Goal: Task Accomplishment & Management: Use online tool/utility

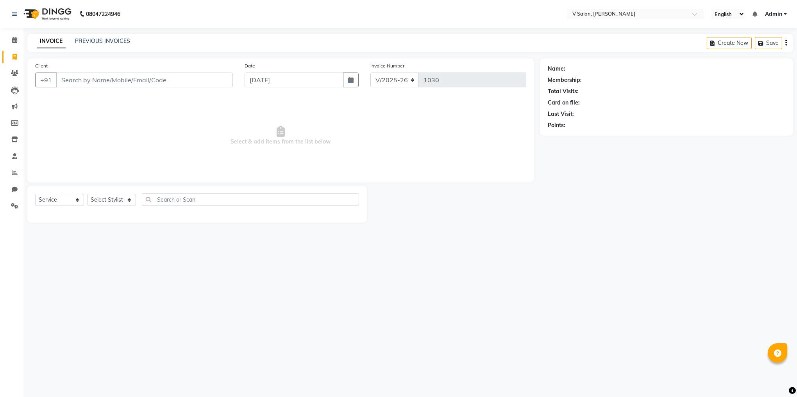
select select "8434"
select select "service"
click at [105, 74] on input "Client" at bounding box center [144, 80] width 176 height 15
click at [107, 96] on span "960681" at bounding box center [106, 98] width 23 height 8
type input "9606810088"
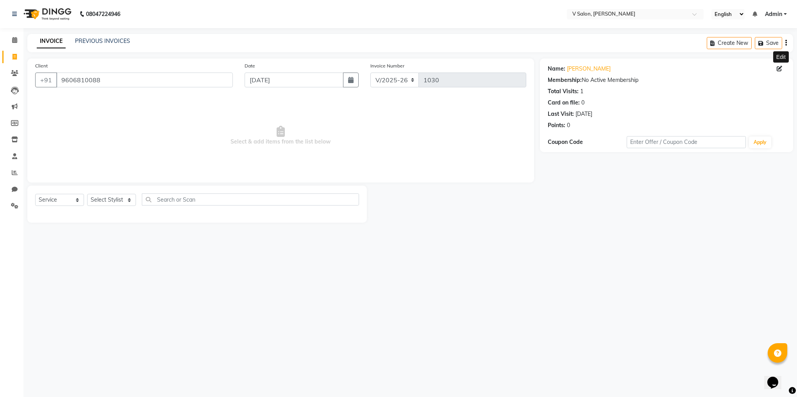
click at [781, 71] on icon at bounding box center [778, 68] width 5 height 5
select select "[DEMOGRAPHIC_DATA]"
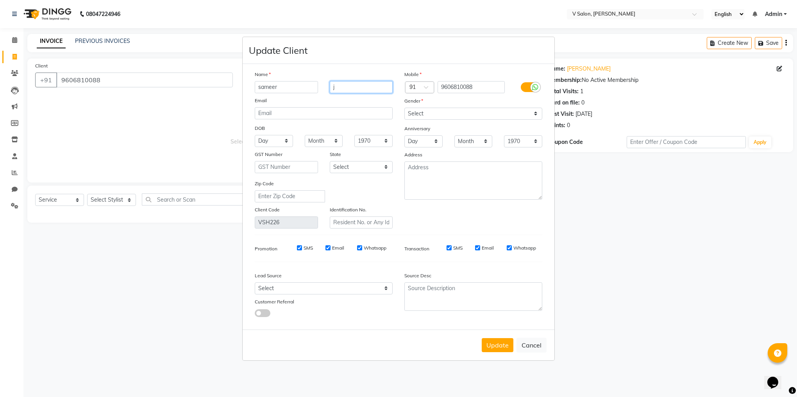
click at [368, 87] on input "j" at bounding box center [361, 87] width 63 height 12
type input "[PERSON_NAME]"
click at [498, 340] on button "Update" at bounding box center [497, 346] width 32 height 14
select select
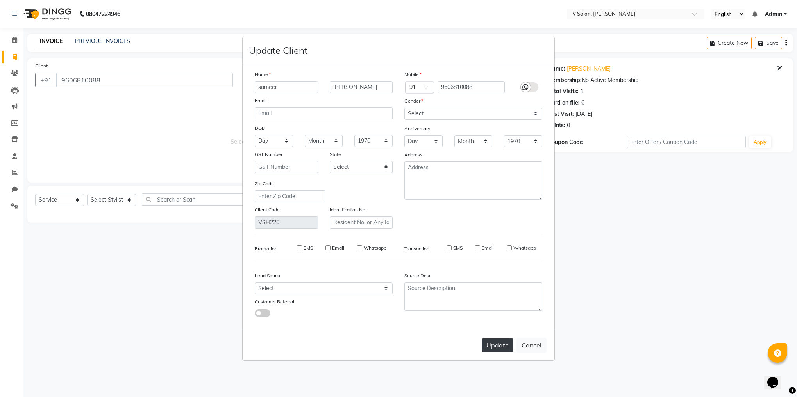
select select
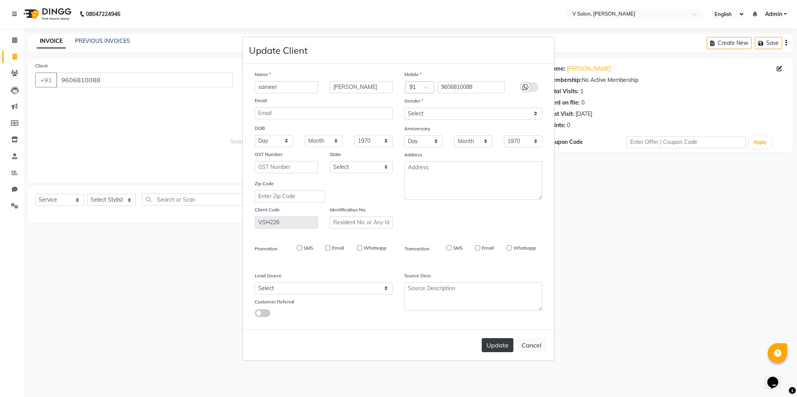
checkbox input "false"
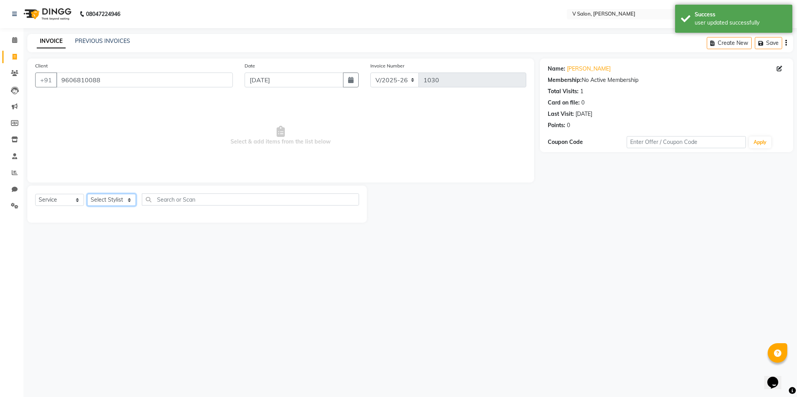
click at [122, 198] on select "Select Stylist [PERSON_NAME] vishal nai" at bounding box center [111, 200] width 49 height 12
select select "81550"
click at [87, 194] on select "Select Stylist [PERSON_NAME] vishal nai" at bounding box center [111, 200] width 49 height 12
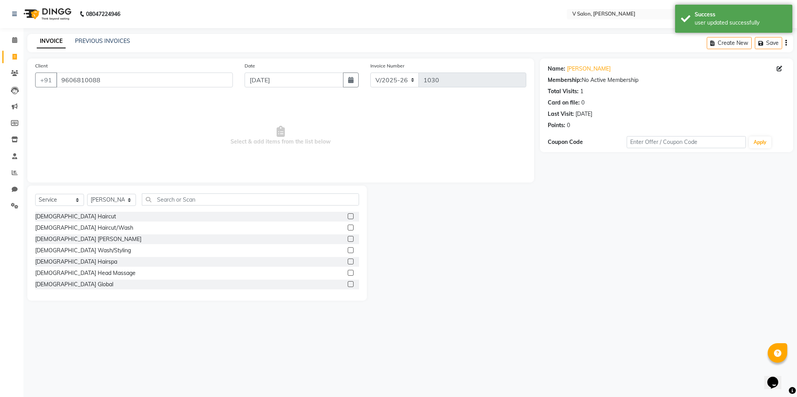
click at [348, 219] on label at bounding box center [351, 217] width 6 height 6
click at [348, 219] on input "checkbox" at bounding box center [350, 216] width 5 height 5
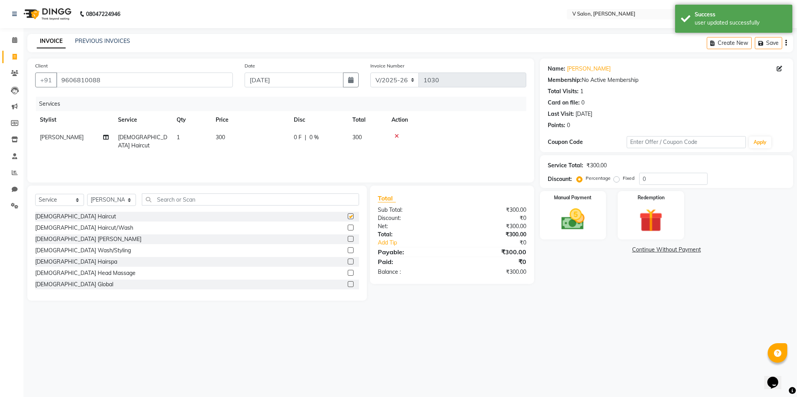
checkbox input "false"
click at [559, 216] on img at bounding box center [572, 220] width 39 height 28
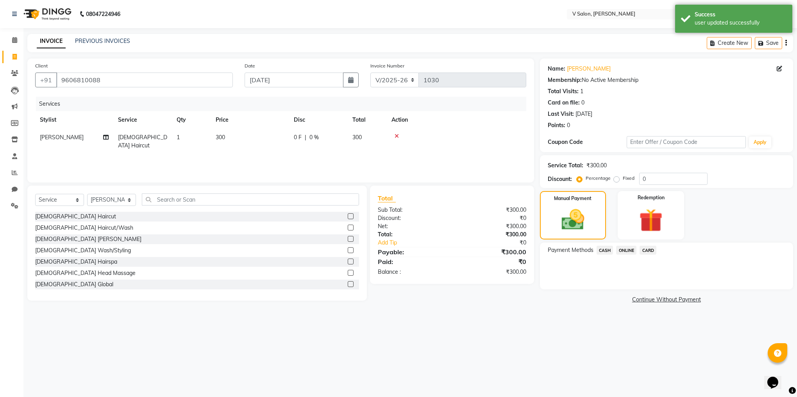
click at [623, 252] on span "ONLINE" at bounding box center [626, 250] width 20 height 9
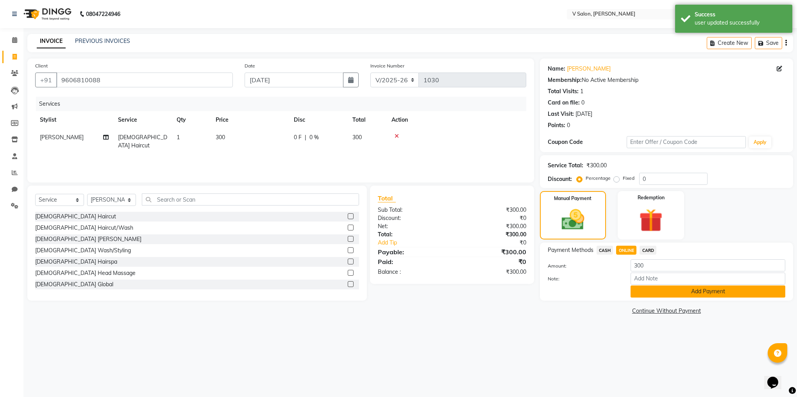
click at [659, 288] on button "Add Payment" at bounding box center [707, 292] width 155 height 12
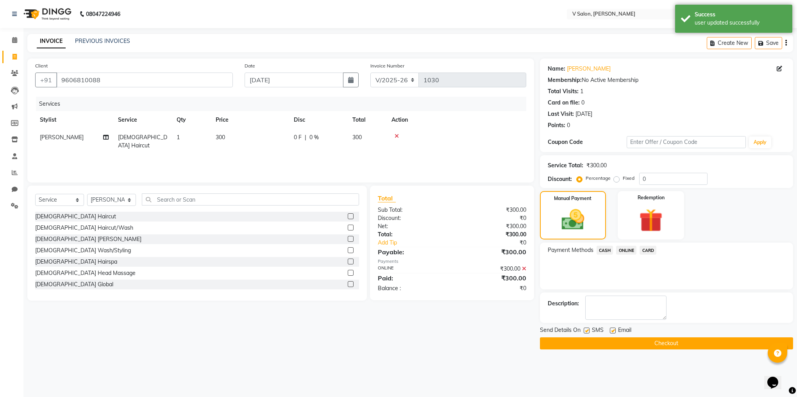
click at [586, 329] on label at bounding box center [586, 331] width 6 height 6
click at [586, 329] on input "checkbox" at bounding box center [585, 331] width 5 height 5
checkbox input "false"
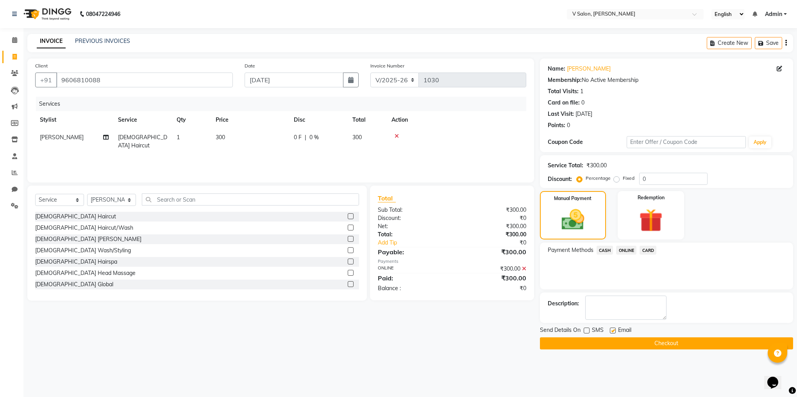
click at [611, 332] on label at bounding box center [613, 331] width 6 height 6
click at [611, 332] on input "checkbox" at bounding box center [612, 331] width 5 height 5
checkbox input "false"
click at [615, 341] on button "Checkout" at bounding box center [666, 344] width 253 height 12
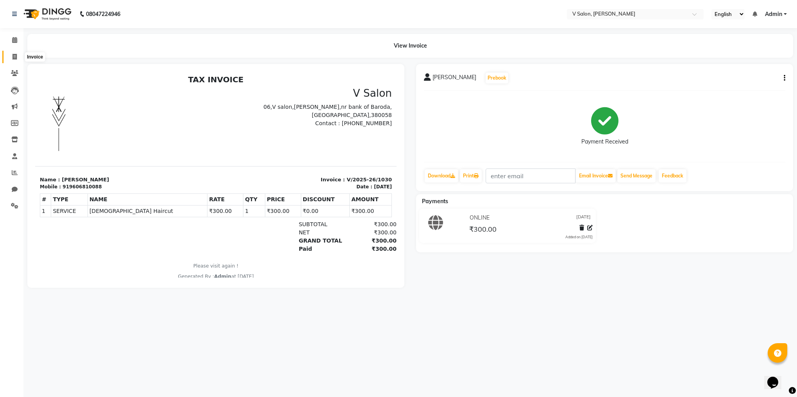
click at [14, 59] on icon at bounding box center [14, 57] width 4 height 6
select select "service"
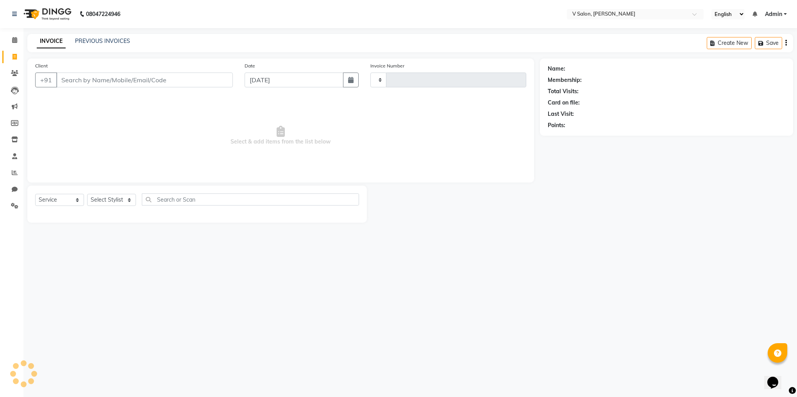
type input "1031"
select select "8434"
click at [114, 81] on input "Client" at bounding box center [144, 80] width 176 height 15
type input "9265592755"
click at [205, 78] on span "Add Client" at bounding box center [212, 80] width 31 height 8
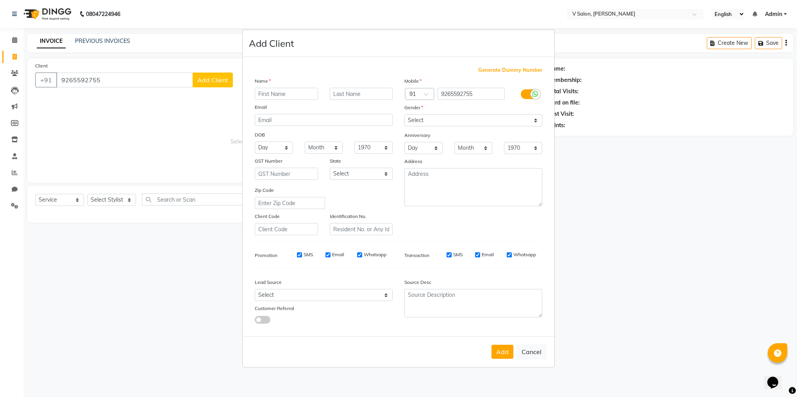
click at [282, 93] on input "text" at bounding box center [286, 94] width 63 height 12
type input "[PERSON_NAME]"
click at [342, 96] on input "text" at bounding box center [361, 94] width 63 height 12
type input "BHAGYA"
drag, startPoint x: 490, startPoint y: 119, endPoint x: 463, endPoint y: 150, distance: 40.7
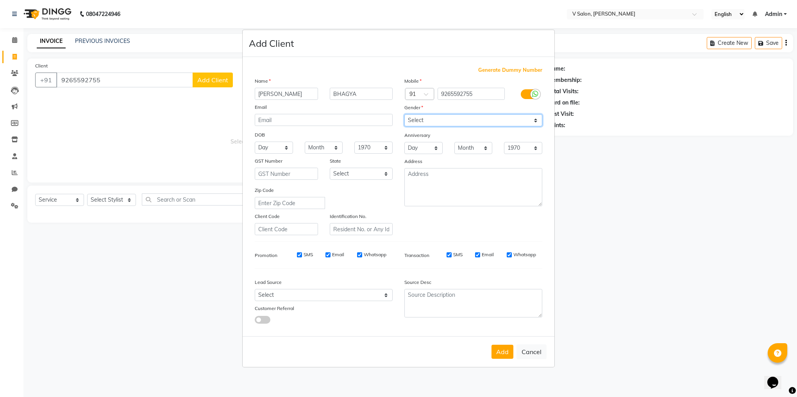
click at [463, 150] on div "Mobile Country Code × 91 9265592755 Gender Select [DEMOGRAPHIC_DATA] [DEMOGRAPH…" at bounding box center [473, 156] width 150 height 159
select select "[DEMOGRAPHIC_DATA]"
click at [404, 115] on select "Select [DEMOGRAPHIC_DATA] [DEMOGRAPHIC_DATA] Other Prefer Not To Say" at bounding box center [473, 120] width 138 height 12
click at [501, 350] on button "Add" at bounding box center [502, 352] width 22 height 14
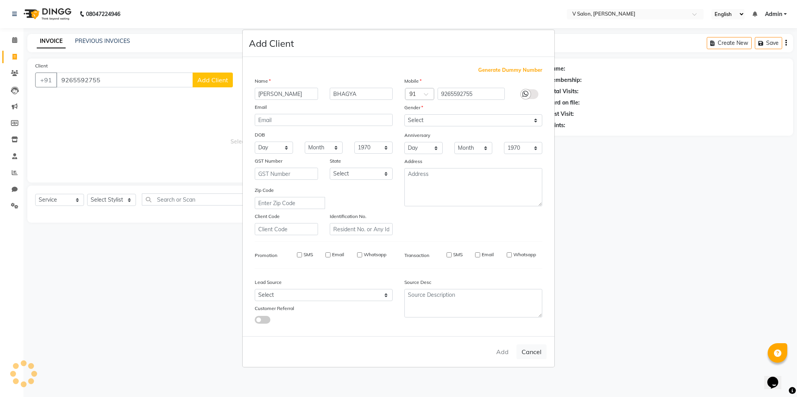
select select
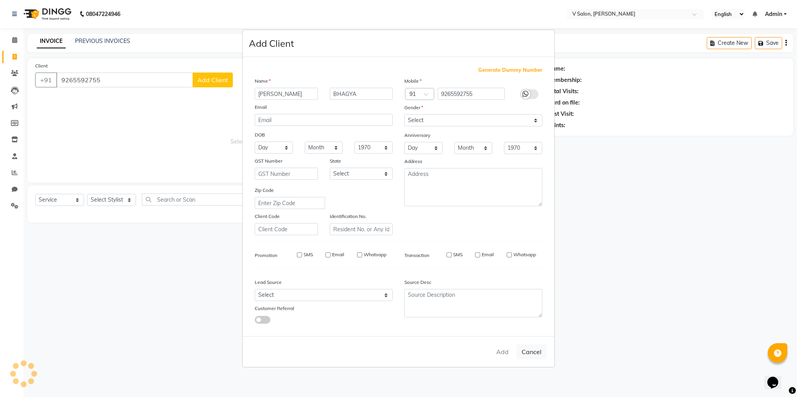
select select
checkbox input "false"
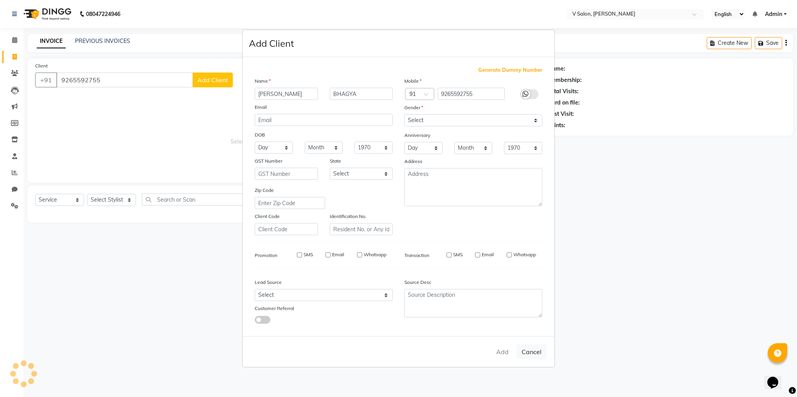
checkbox input "false"
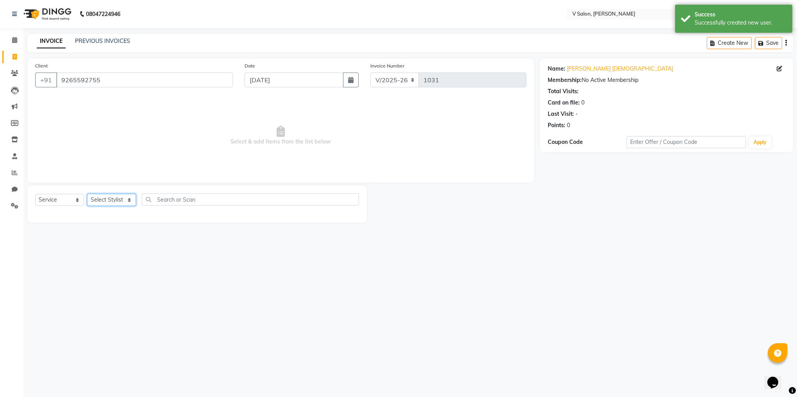
click at [114, 198] on select "Select Stylist [PERSON_NAME] vishal nai" at bounding box center [111, 200] width 49 height 12
select select "81550"
click at [87, 194] on select "Select Stylist [PERSON_NAME] vishal nai" at bounding box center [111, 200] width 49 height 12
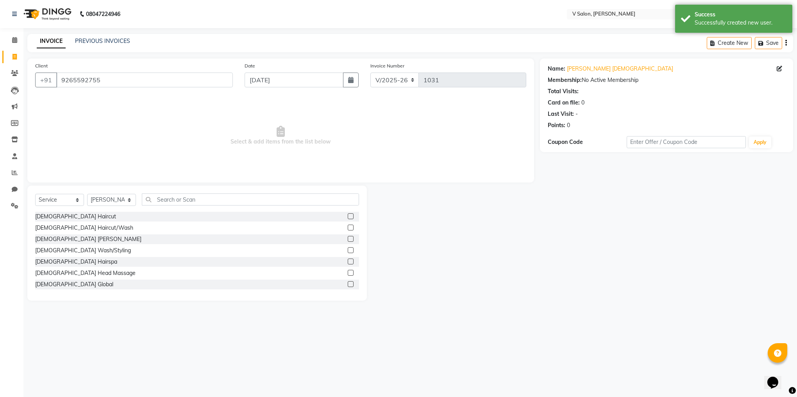
click at [348, 238] on label at bounding box center [351, 239] width 6 height 6
click at [348, 238] on input "checkbox" at bounding box center [350, 239] width 5 height 5
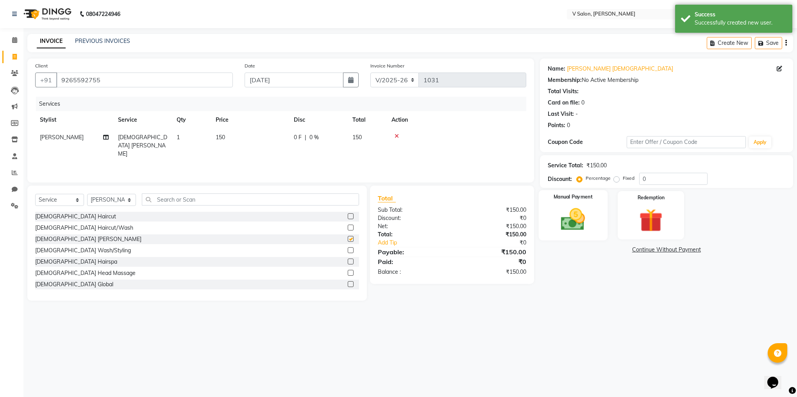
checkbox input "false"
click at [593, 239] on div "Manual Payment" at bounding box center [572, 216] width 69 height 50
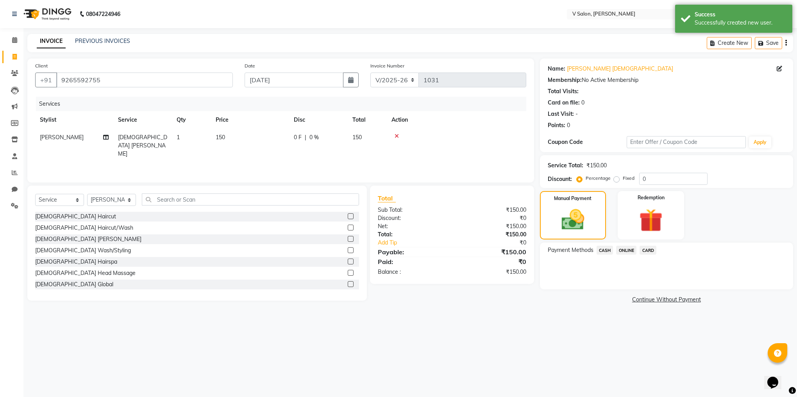
click at [606, 262] on div "Payment Methods CASH ONLINE CARD" at bounding box center [666, 266] width 253 height 47
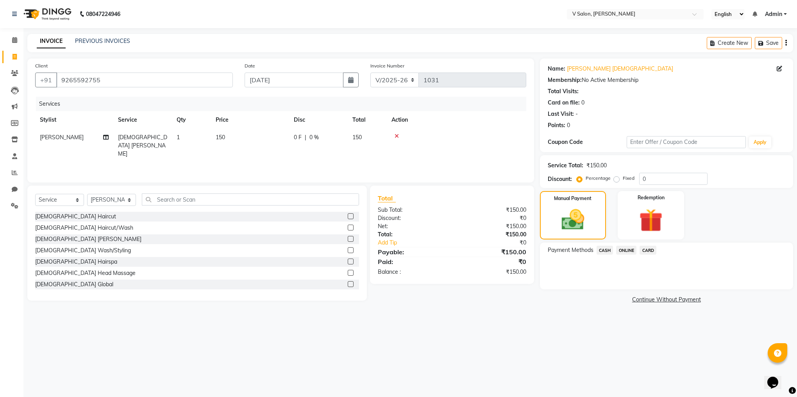
click at [606, 250] on span "CASH" at bounding box center [604, 250] width 17 height 9
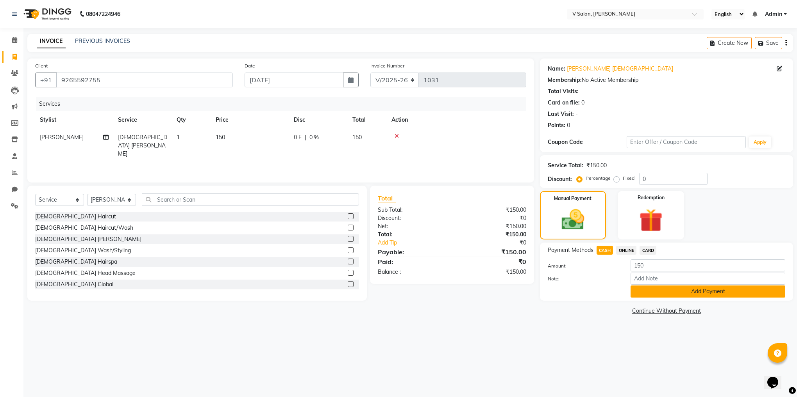
click at [652, 286] on button "Add Payment" at bounding box center [707, 292] width 155 height 12
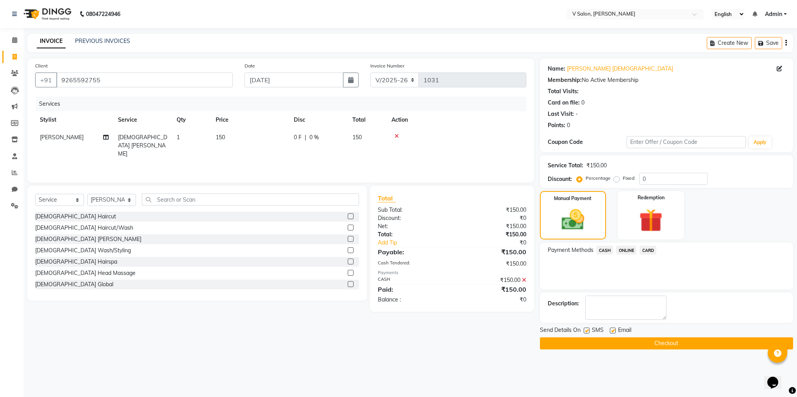
click at [585, 331] on label at bounding box center [586, 331] width 6 height 6
click at [585, 331] on input "checkbox" at bounding box center [585, 331] width 5 height 5
checkbox input "false"
click at [612, 335] on div at bounding box center [612, 332] width 5 height 8
click at [612, 330] on label at bounding box center [613, 331] width 6 height 6
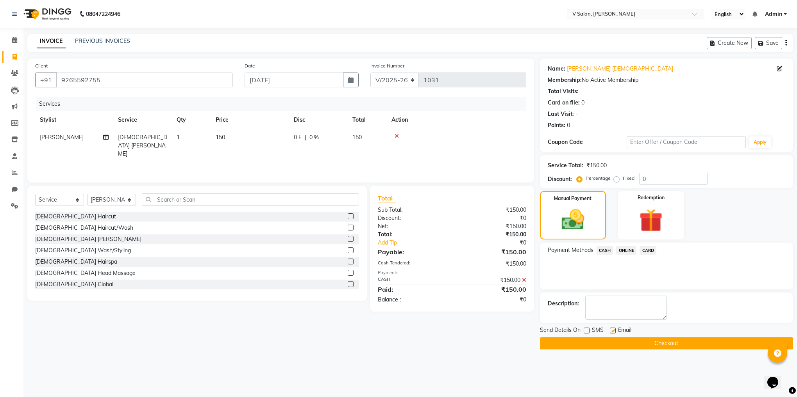
click at [612, 330] on input "checkbox" at bounding box center [612, 331] width 5 height 5
checkbox input "false"
click at [612, 347] on button "Checkout" at bounding box center [666, 344] width 253 height 12
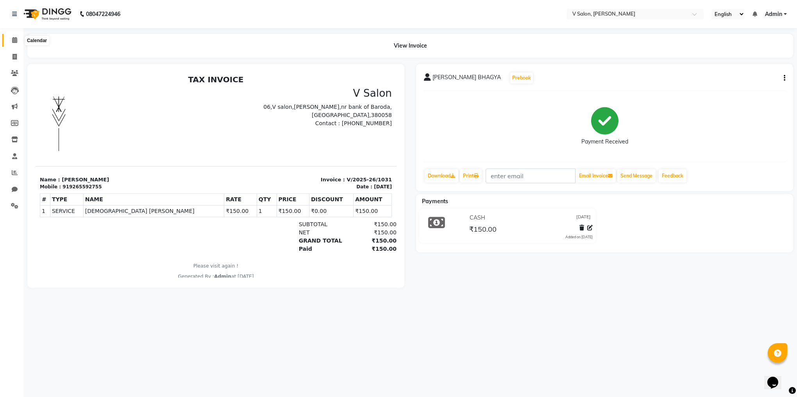
click at [13, 40] on icon at bounding box center [14, 40] width 5 height 6
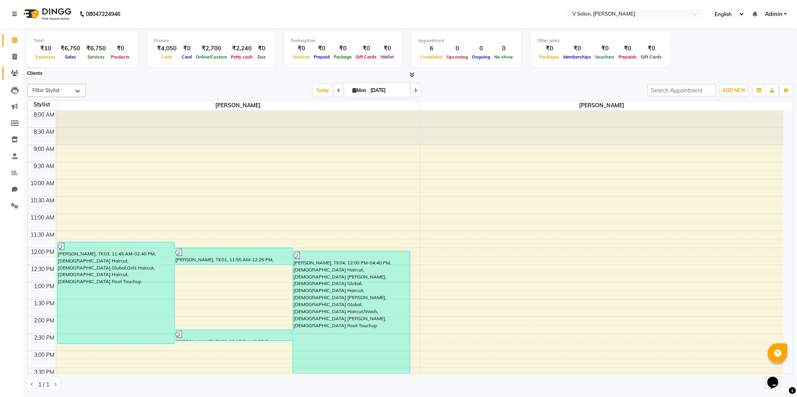
click at [13, 75] on icon at bounding box center [14, 73] width 7 height 6
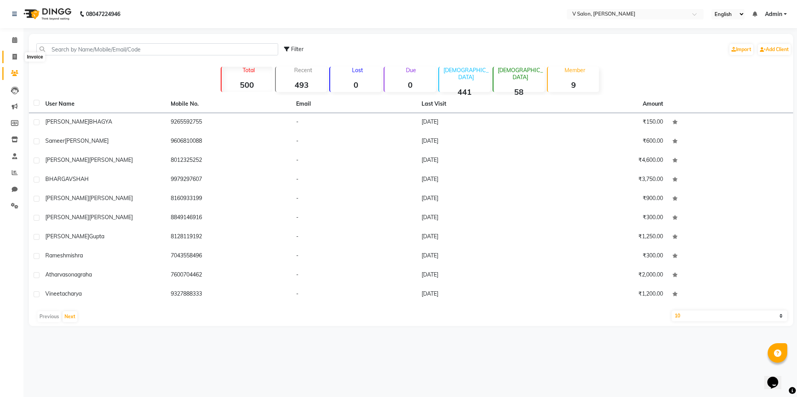
click at [18, 53] on span at bounding box center [15, 57] width 14 height 9
select select "8434"
select select "service"
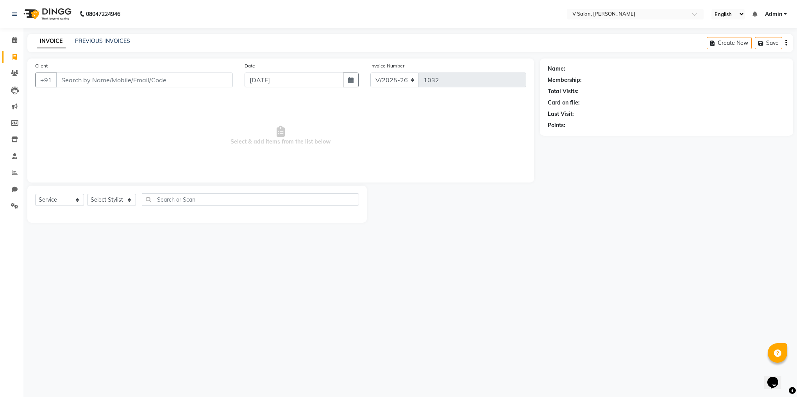
click at [66, 85] on input "Client" at bounding box center [144, 80] width 176 height 15
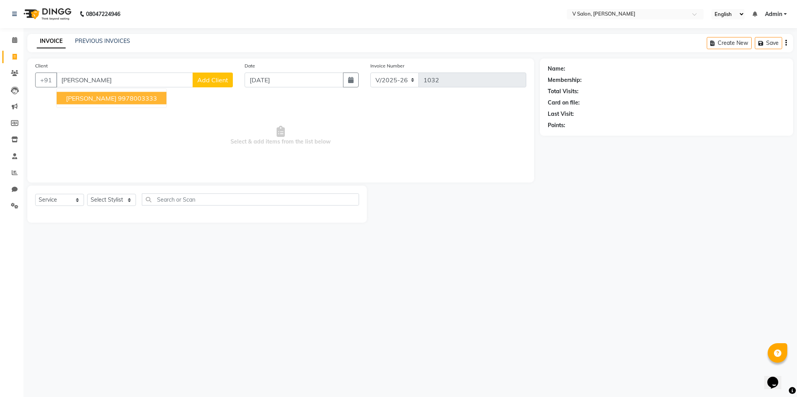
click at [86, 98] on span "[PERSON_NAME]" at bounding box center [91, 98] width 50 height 8
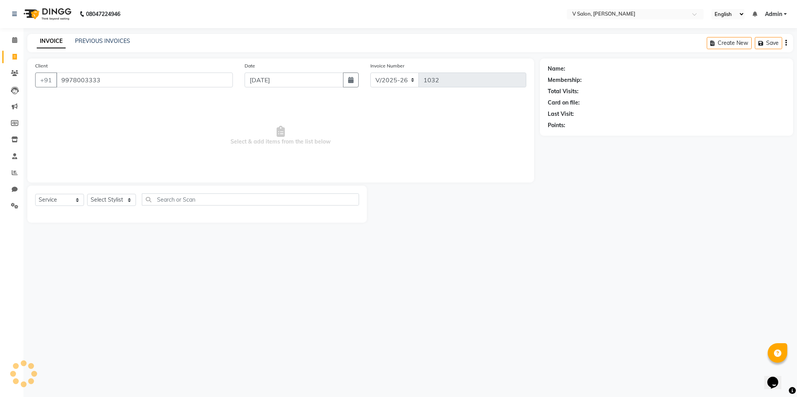
type input "9978003333"
click at [114, 196] on select "Select Stylist [PERSON_NAME] vishal nai" at bounding box center [111, 200] width 49 height 12
select select "81550"
click at [87, 194] on select "Select Stylist [PERSON_NAME] vishal nai" at bounding box center [111, 200] width 49 height 12
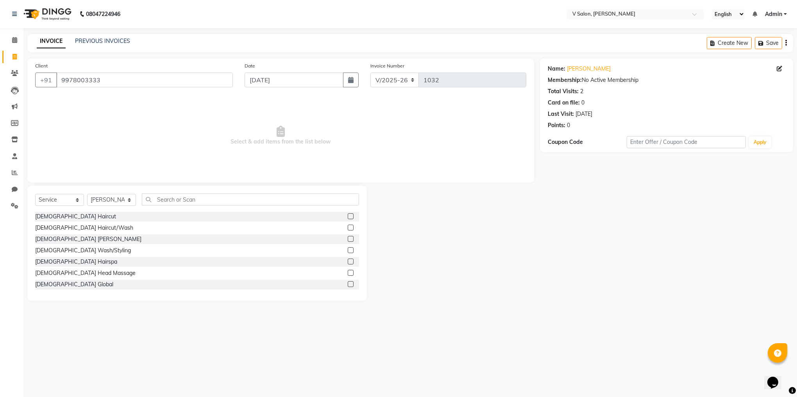
click at [348, 226] on label at bounding box center [351, 228] width 6 height 6
click at [348, 226] on input "checkbox" at bounding box center [350, 228] width 5 height 5
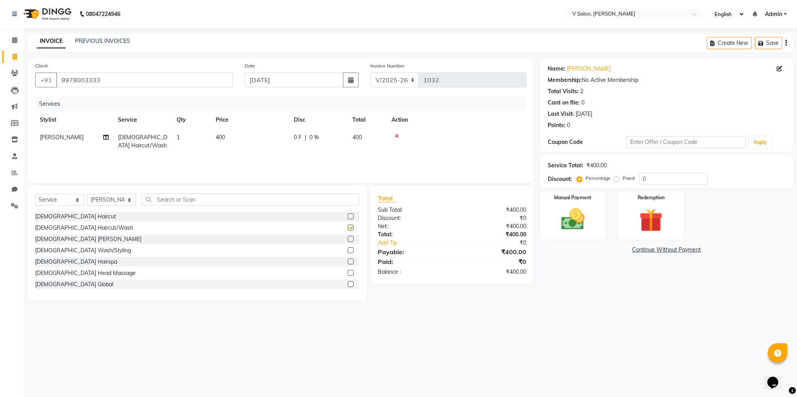
checkbox input "false"
click at [348, 237] on label at bounding box center [351, 239] width 6 height 6
click at [348, 237] on input "checkbox" at bounding box center [350, 239] width 5 height 5
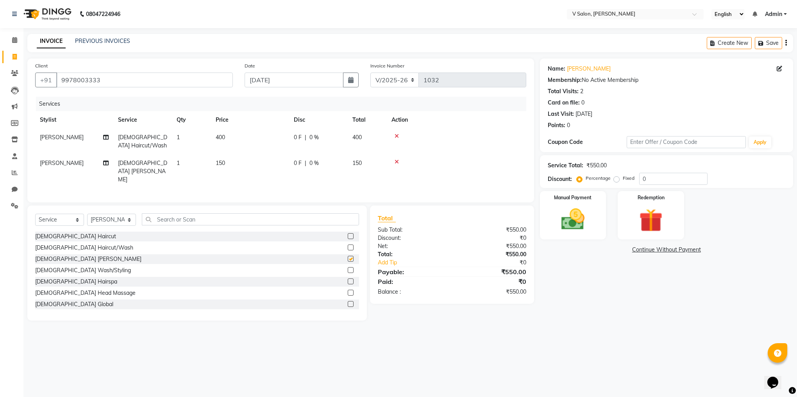
checkbox input "false"
click at [358, 160] on span "150" at bounding box center [356, 163] width 9 height 7
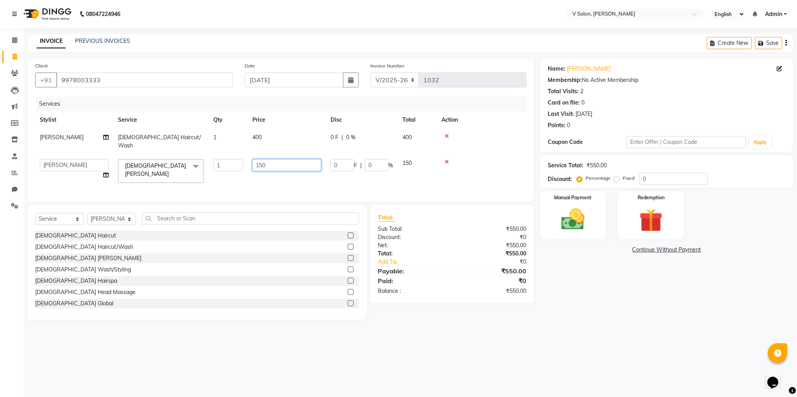
click at [262, 159] on input "150" at bounding box center [286, 165] width 69 height 12
type input "200"
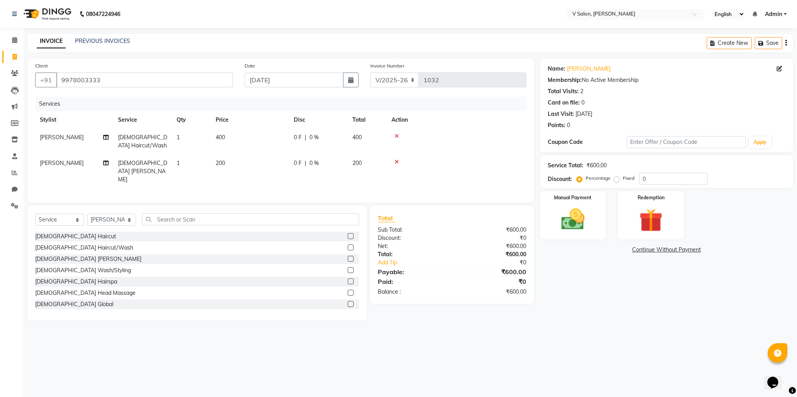
click at [587, 260] on div "Name: Neeldeep Jadeja Membership: No Active Membership Total Visits: 2 Card on …" at bounding box center [669, 190] width 259 height 262
click at [571, 239] on div "Manual Payment" at bounding box center [572, 216] width 69 height 50
click at [623, 249] on span "ONLINE" at bounding box center [626, 250] width 20 height 9
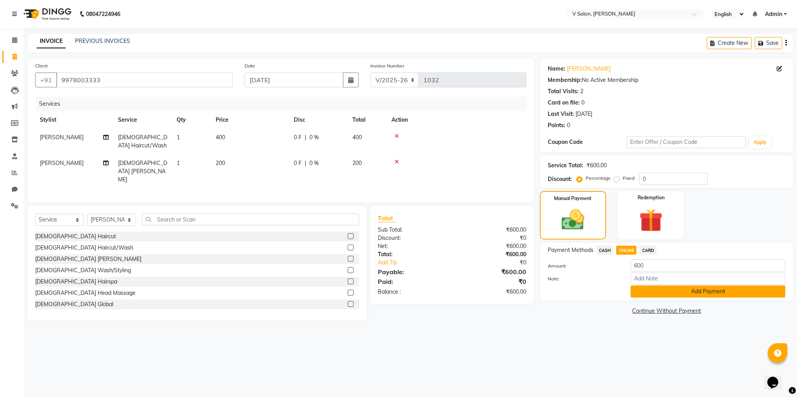
click at [636, 287] on button "Add Payment" at bounding box center [707, 292] width 155 height 12
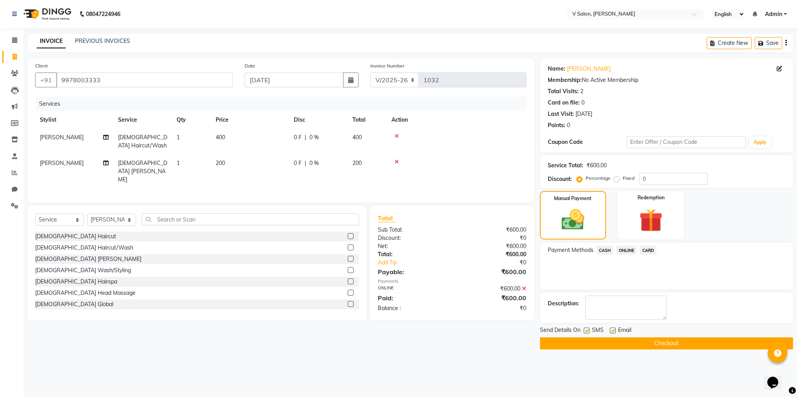
click at [584, 333] on label at bounding box center [586, 331] width 6 height 6
click at [584, 333] on input "checkbox" at bounding box center [585, 331] width 5 height 5
checkbox input "false"
click at [613, 330] on label at bounding box center [613, 331] width 6 height 6
click at [613, 330] on input "checkbox" at bounding box center [612, 331] width 5 height 5
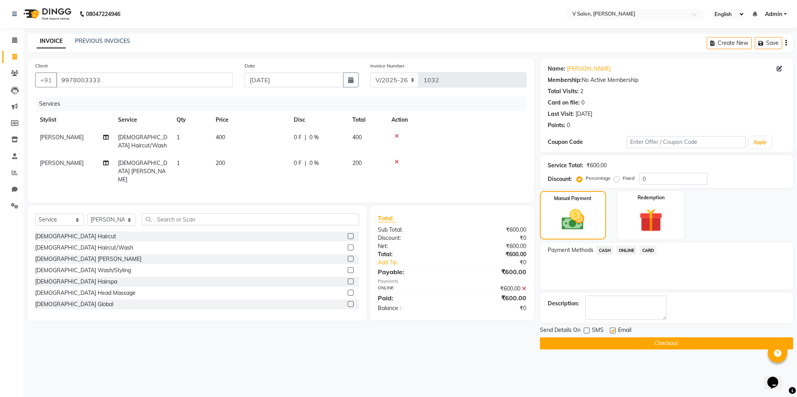
checkbox input "false"
click at [638, 341] on button "Checkout" at bounding box center [666, 344] width 253 height 12
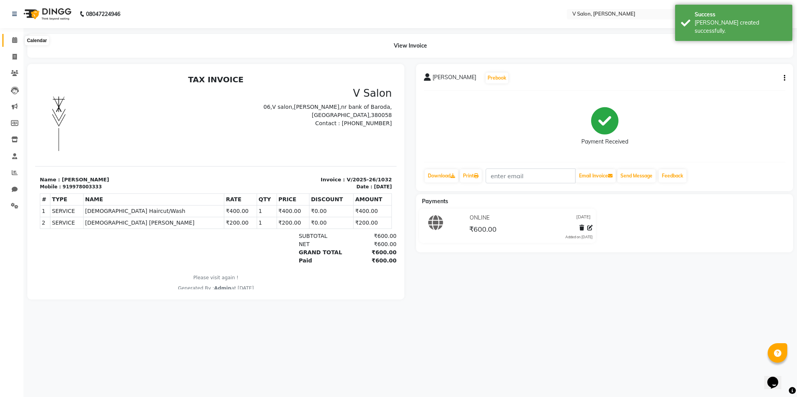
click at [20, 43] on span at bounding box center [15, 40] width 14 height 9
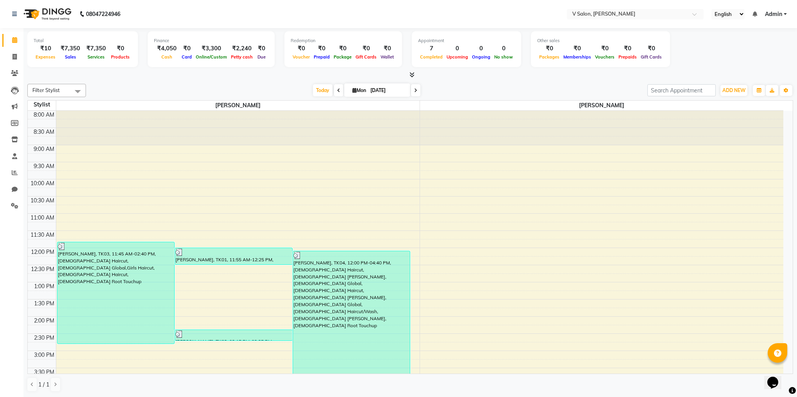
click at [71, 23] on img at bounding box center [46, 14] width 53 height 22
click at [739, 96] on button "ADD NEW Toggle Dropdown" at bounding box center [733, 90] width 27 height 11
click at [710, 123] on link "Add Expense" at bounding box center [716, 126] width 62 height 10
select select "1"
select select "7556"
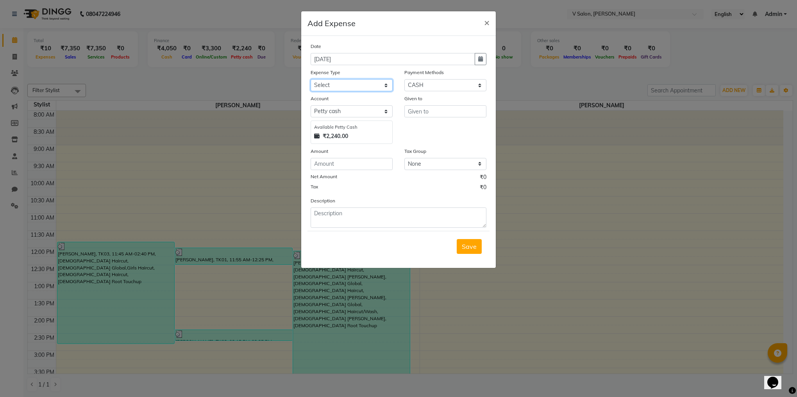
click at [365, 88] on select "Select Advance Salary Bank charges Car maintenance Cash transfer to bank Cash t…" at bounding box center [351, 85] width 82 height 12
select select "23219"
click at [310, 79] on select "Select Advance Salary Bank charges Car maintenance Cash transfer to bank Cash t…" at bounding box center [351, 85] width 82 height 12
click at [358, 165] on input "number" at bounding box center [351, 164] width 82 height 12
type input "20"
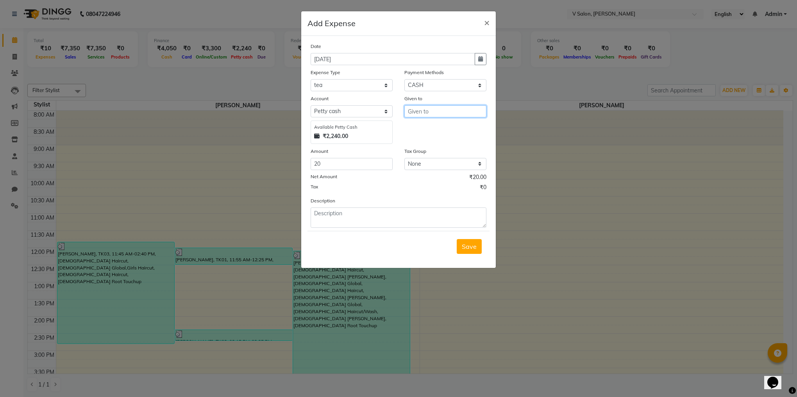
click at [418, 113] on input "text" at bounding box center [445, 111] width 82 height 12
click at [423, 127] on span "dars" at bounding box center [420, 128] width 13 height 8
type input "[PERSON_NAME]"
click at [358, 107] on select "Select Petty cash Default account" at bounding box center [351, 111] width 82 height 12
click at [310, 105] on select "Select Petty cash Default account" at bounding box center [351, 111] width 82 height 12
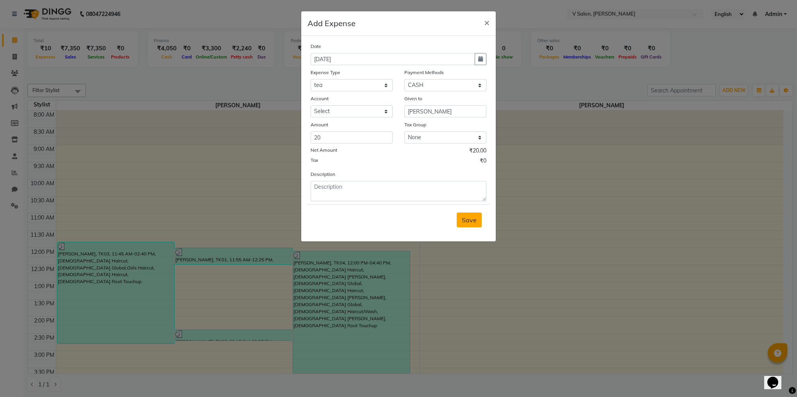
click at [472, 217] on span "Save" at bounding box center [469, 220] width 15 height 8
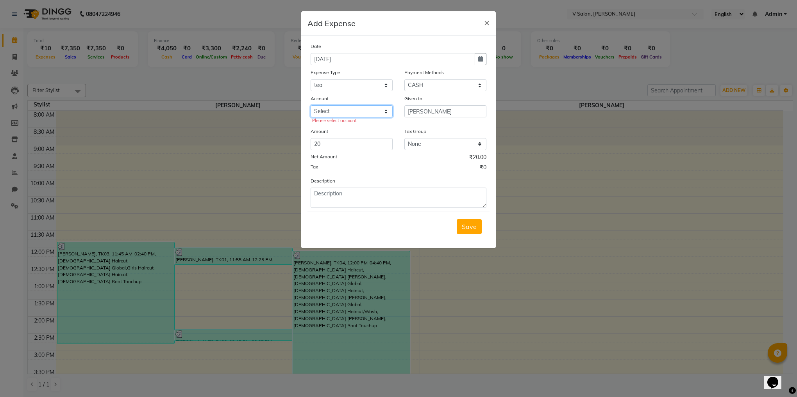
click at [344, 110] on select "Select Petty cash Default account" at bounding box center [351, 111] width 82 height 12
select select "7556"
click at [310, 105] on select "Select Petty cash Default account" at bounding box center [351, 111] width 82 height 12
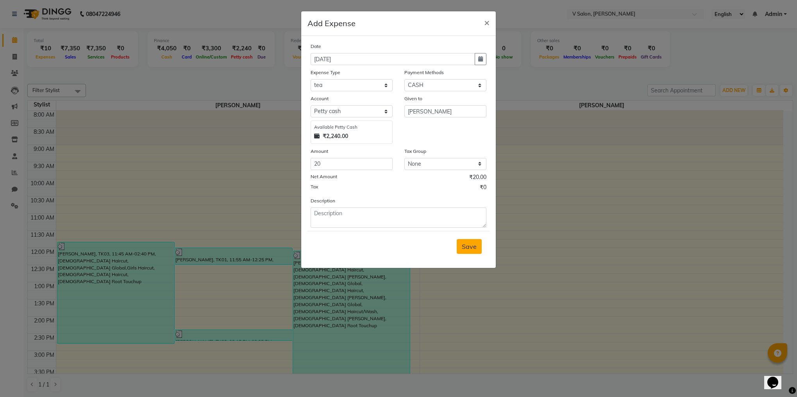
drag, startPoint x: 476, startPoint y: 255, endPoint x: 471, endPoint y: 250, distance: 7.5
click at [471, 250] on div "Save" at bounding box center [398, 246] width 182 height 31
click at [471, 250] on span "Save" at bounding box center [469, 247] width 15 height 8
